Goal: Transaction & Acquisition: Download file/media

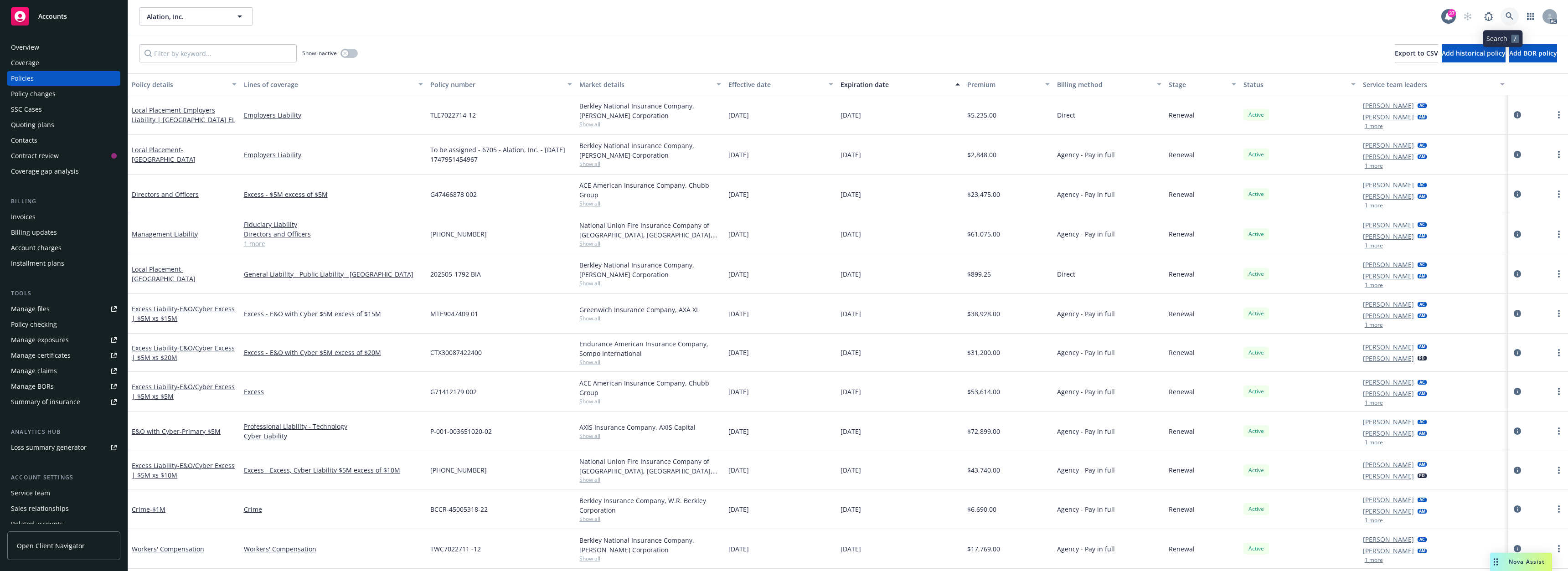
click at [1506, 14] on icon at bounding box center [1509, 16] width 8 height 8
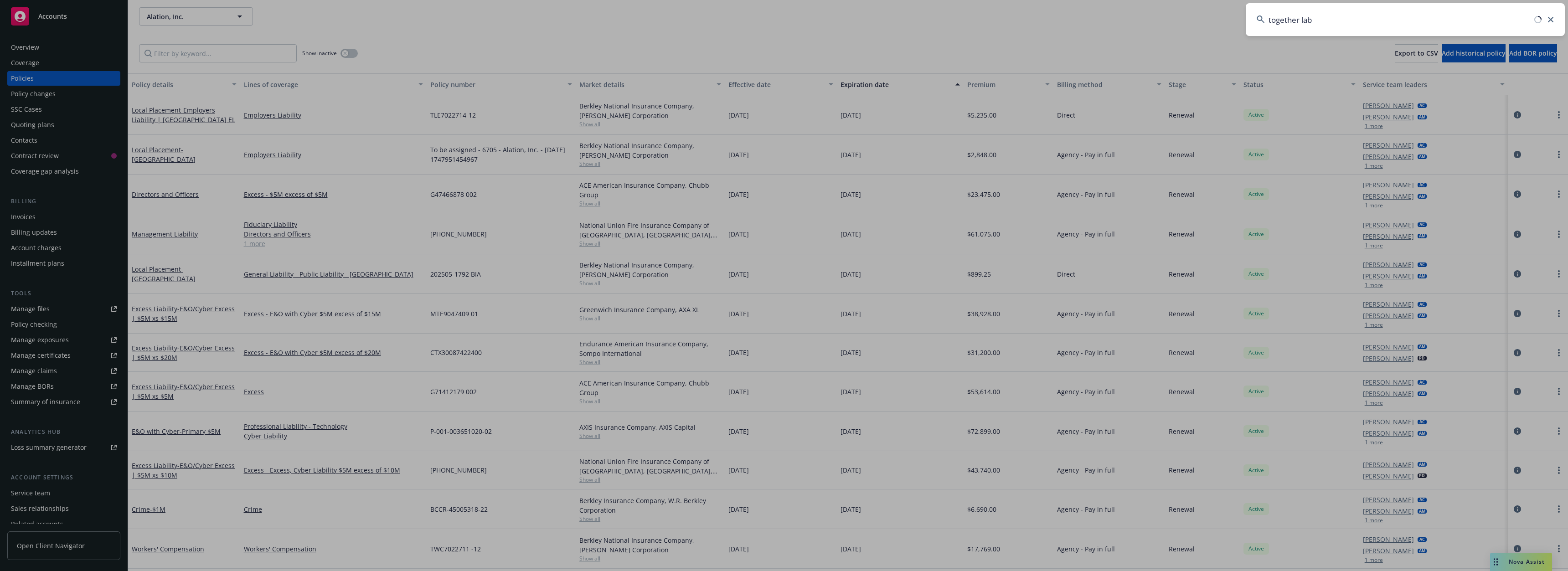
type input "together labs"
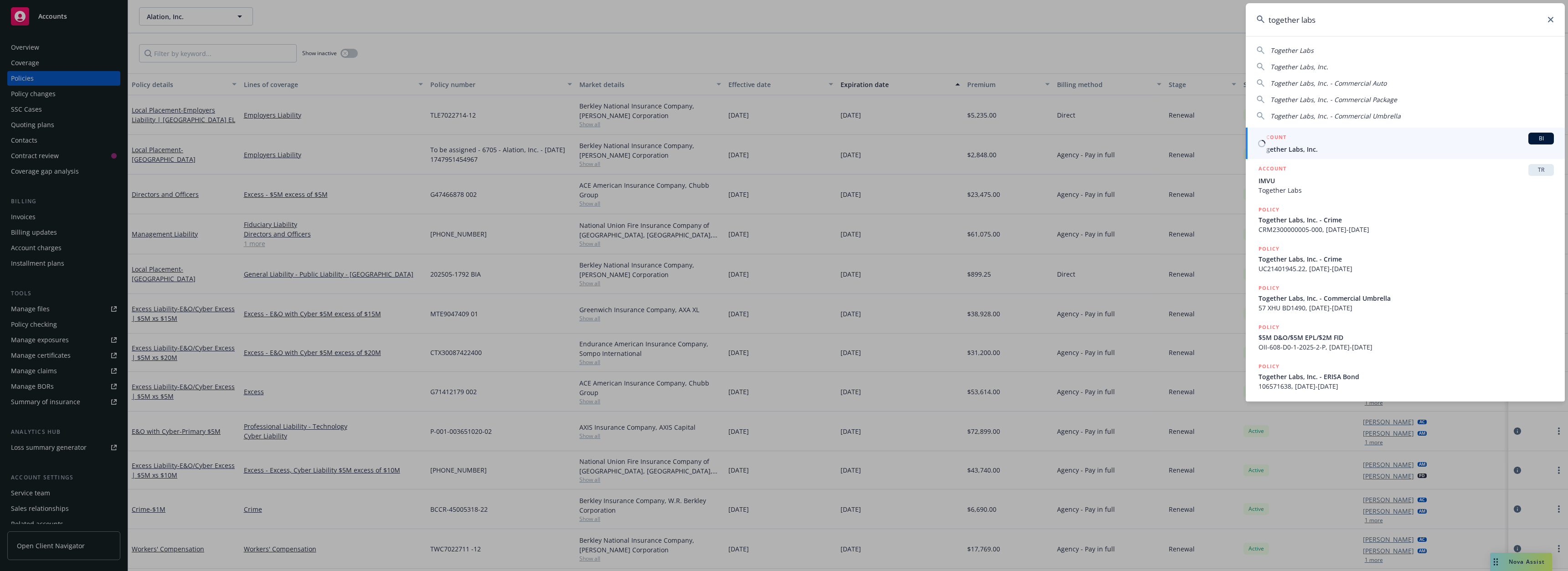
click at [1302, 152] on span "Together Labs, Inc." at bounding box center [1406, 149] width 296 height 9
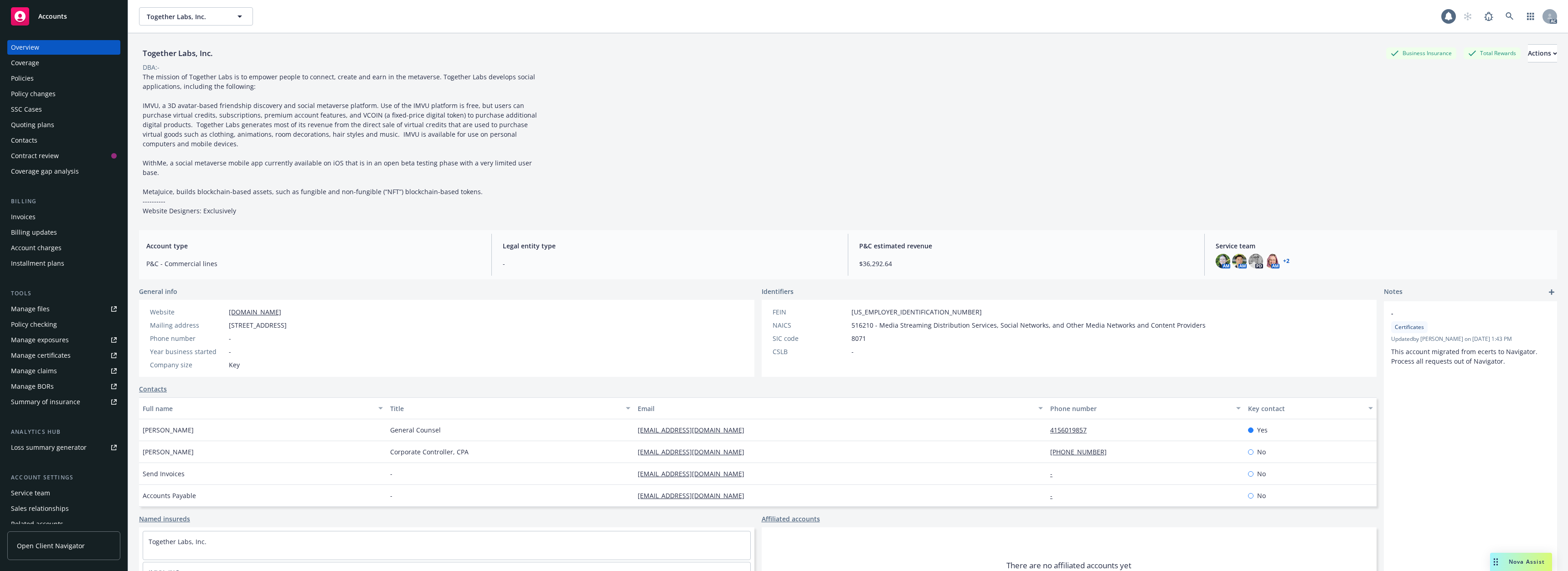
click at [30, 78] on div "Policies" at bounding box center [22, 78] width 23 height 15
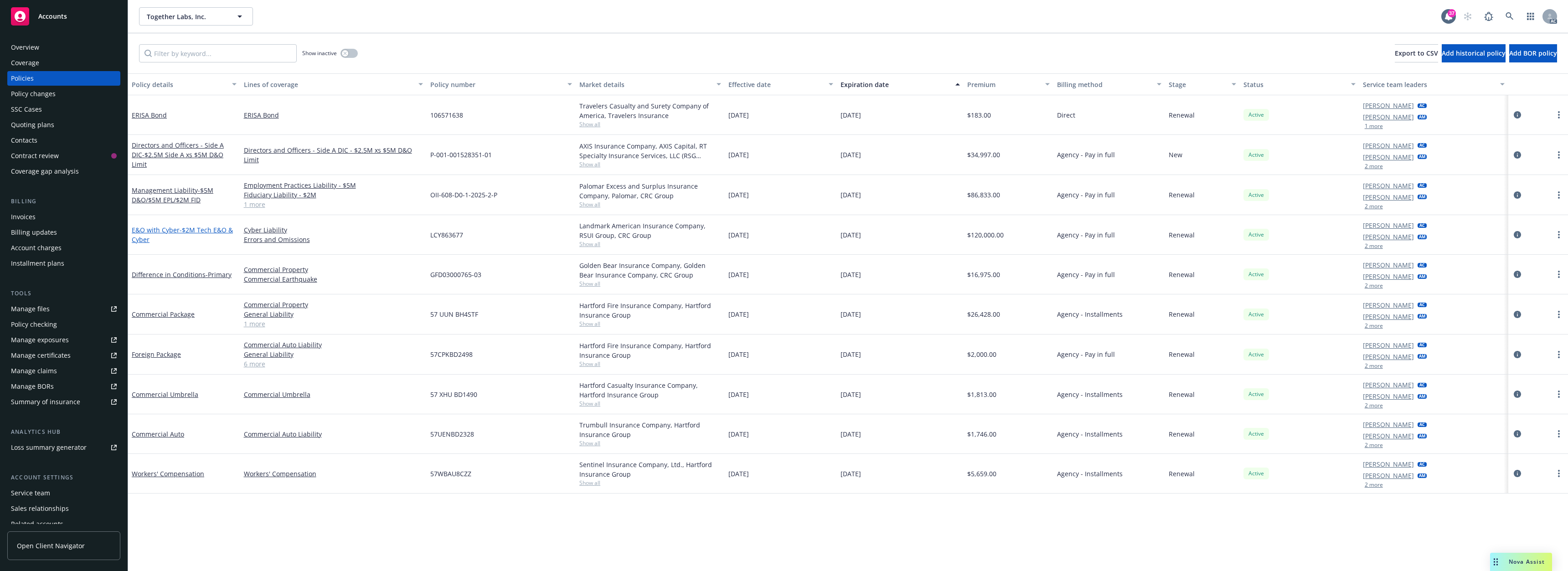
click at [188, 230] on span "- $2M Tech E&O & Cyber" at bounding box center [182, 235] width 101 height 18
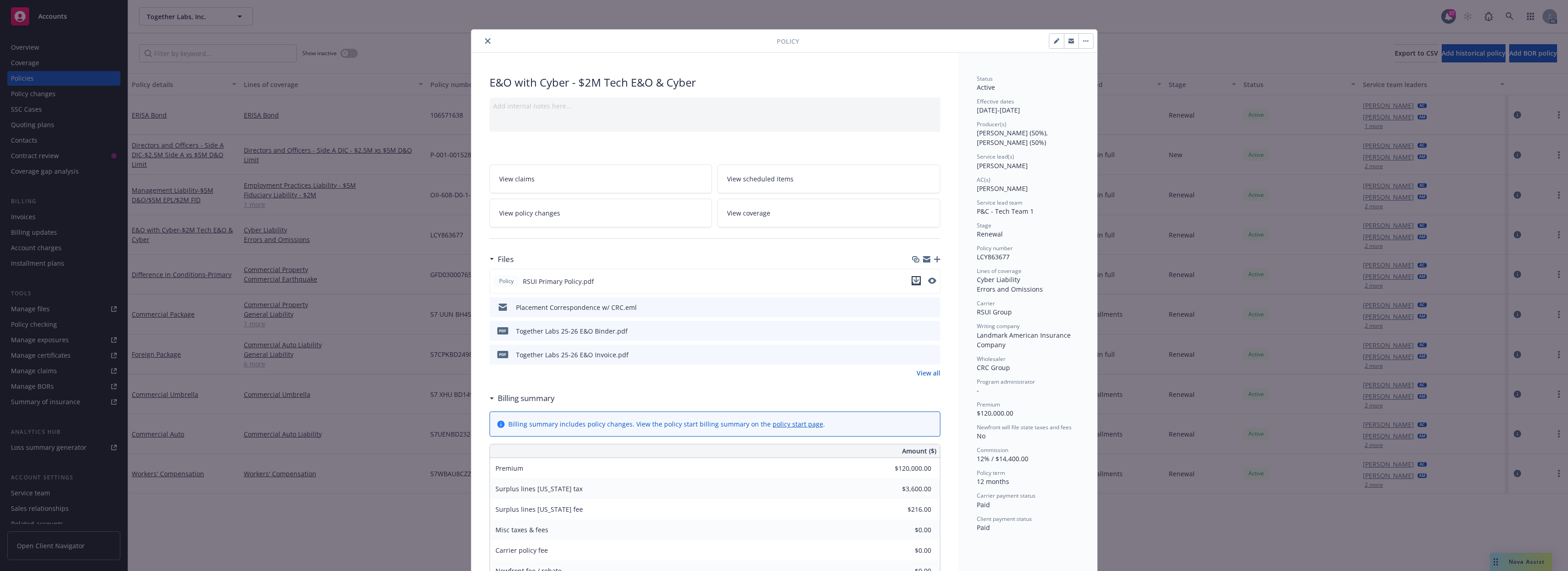
click at [912, 279] on icon "download file" at bounding box center [915, 280] width 7 height 7
